Goal: Task Accomplishment & Management: Use online tool/utility

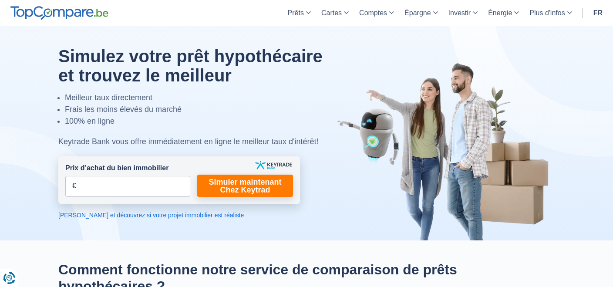
scroll to position [5, 0]
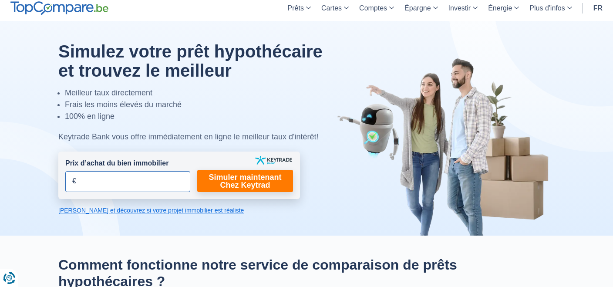
click at [94, 179] on input "Prix d’achat du bien immobilier" at bounding box center [127, 181] width 125 height 21
type input "450.000"
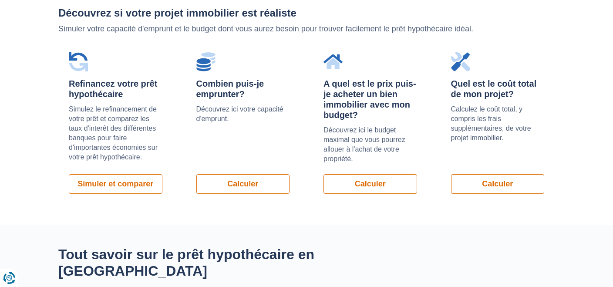
scroll to position [632, 0]
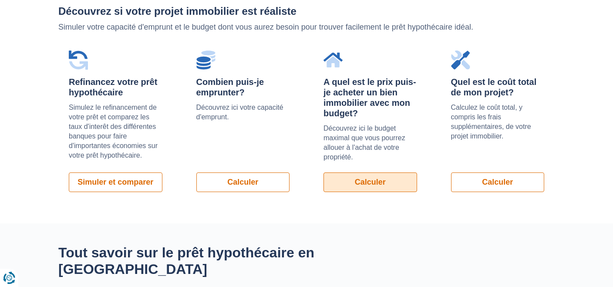
click at [362, 181] on link "Calculer" at bounding box center [370, 182] width 94 height 20
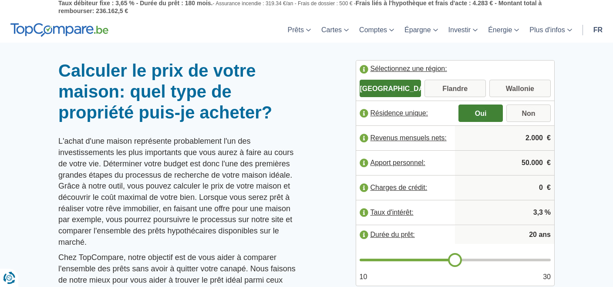
scroll to position [24, 0]
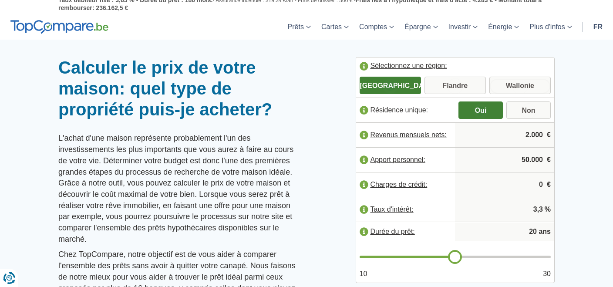
click at [522, 82] on input "Wallonie" at bounding box center [519, 86] width 61 height 16
radio input "true"
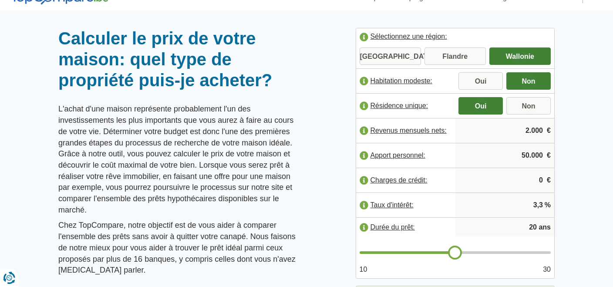
scroll to position [54, 0]
click at [516, 130] on input "2.000" at bounding box center [504, 129] width 92 height 23
click at [541, 128] on input "2.000" at bounding box center [504, 129] width 92 height 23
type input "2"
type input "6.700"
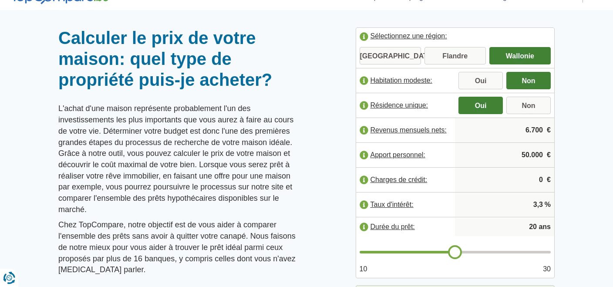
click at [510, 158] on input "50.000" at bounding box center [504, 154] width 92 height 23
click at [543, 153] on input "50.000" at bounding box center [504, 154] width 92 height 23
type input "5"
type input "150.000"
click at [585, 27] on div at bounding box center [306, 27] width 613 height 0
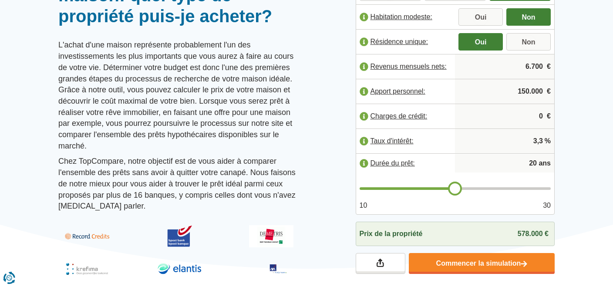
scroll to position [119, 0]
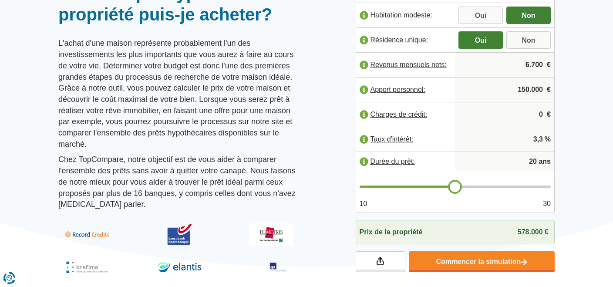
type input "21"
type input "22"
type input "23"
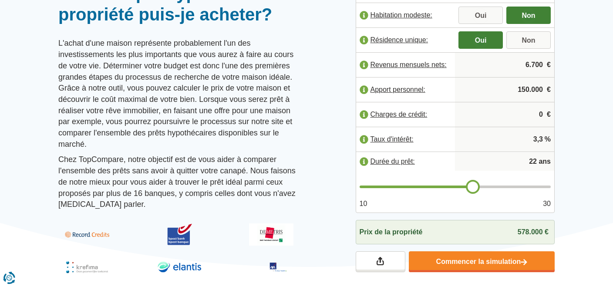
type input "23"
type input "24"
type input "25"
drag, startPoint x: 457, startPoint y: 189, endPoint x: 502, endPoint y: 195, distance: 44.9
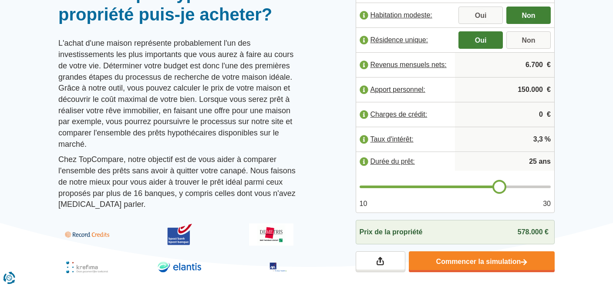
type input "25"
click at [502, 188] on input "range" at bounding box center [454, 186] width 191 height 3
type input "27"
click at [516, 186] on input "range" at bounding box center [454, 186] width 191 height 3
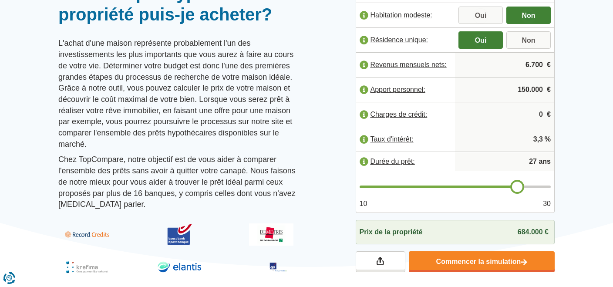
click at [537, 160] on input "27" at bounding box center [504, 161] width 92 height 17
type input "2"
type input "20"
type input "0"
type input "20"
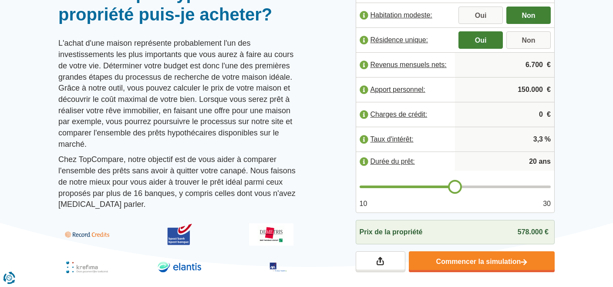
type input "20"
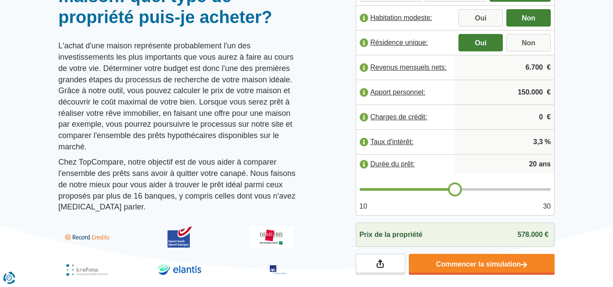
scroll to position [117, 0]
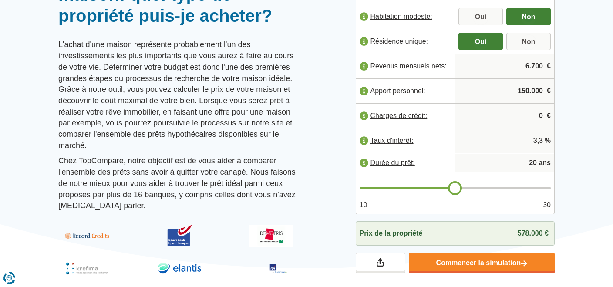
click at [547, 236] on span "578.000 €" at bounding box center [532, 232] width 31 height 7
click at [541, 234] on span "578.000 €" at bounding box center [532, 232] width 31 height 7
click at [528, 232] on span "578.000 €" at bounding box center [532, 232] width 31 height 7
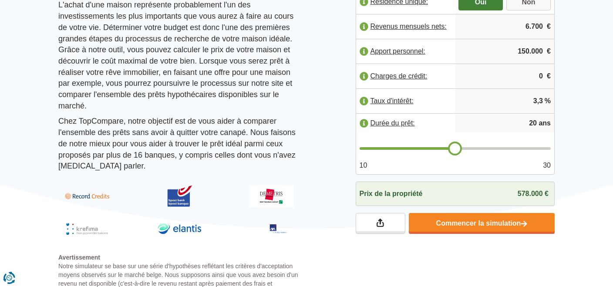
scroll to position [158, 0]
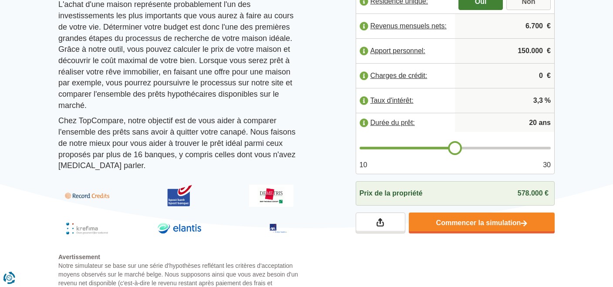
click at [519, 193] on span "578.000 €" at bounding box center [532, 192] width 31 height 7
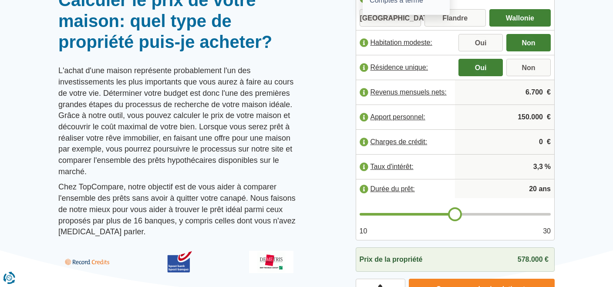
scroll to position [0, 0]
